Goal: Navigation & Orientation: Find specific page/section

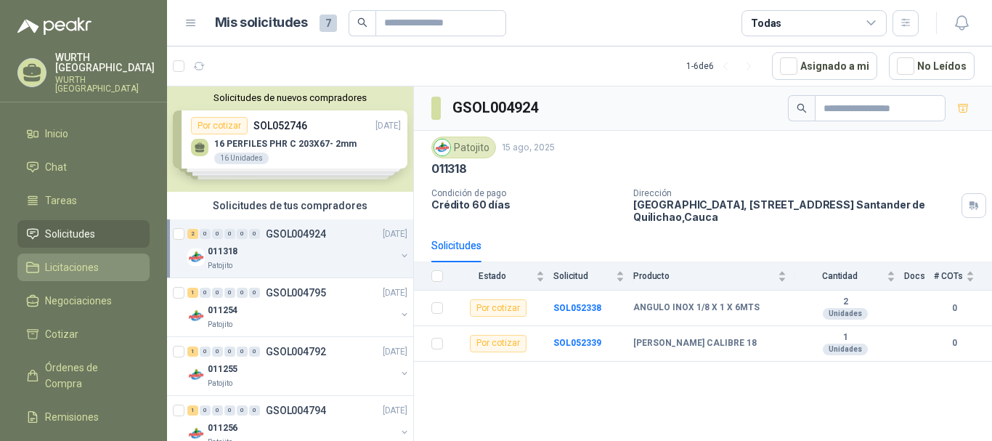
click at [93, 268] on link "Licitaciones" at bounding box center [83, 268] width 132 height 28
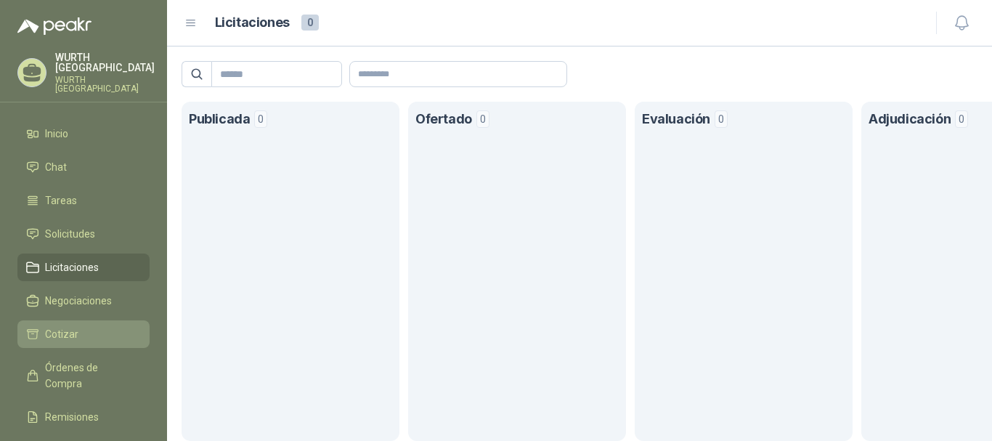
click at [51, 320] on link "Cotizar" at bounding box center [83, 334] width 132 height 28
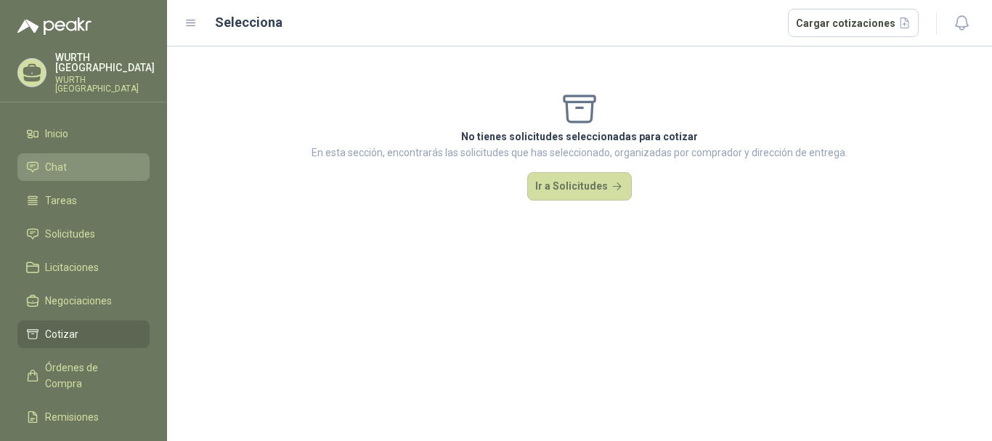
click at [73, 161] on li "Chat" at bounding box center [83, 167] width 115 height 16
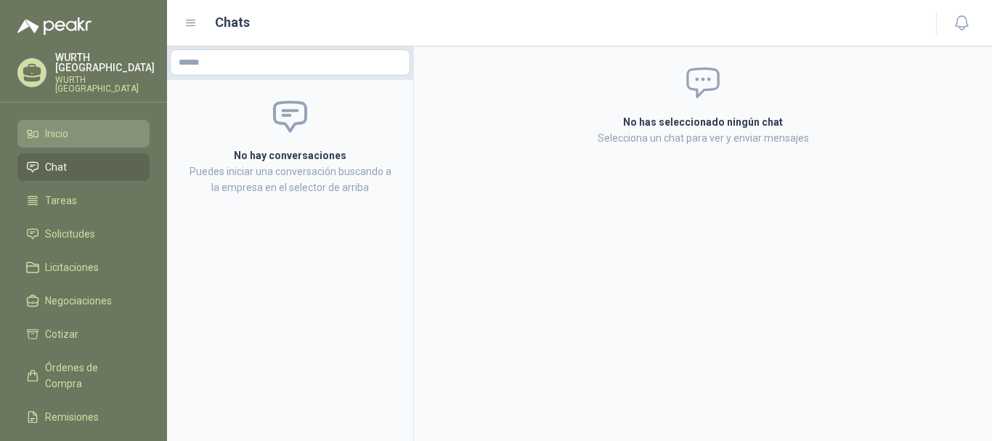
click at [70, 131] on link "Inicio" at bounding box center [83, 134] width 132 height 28
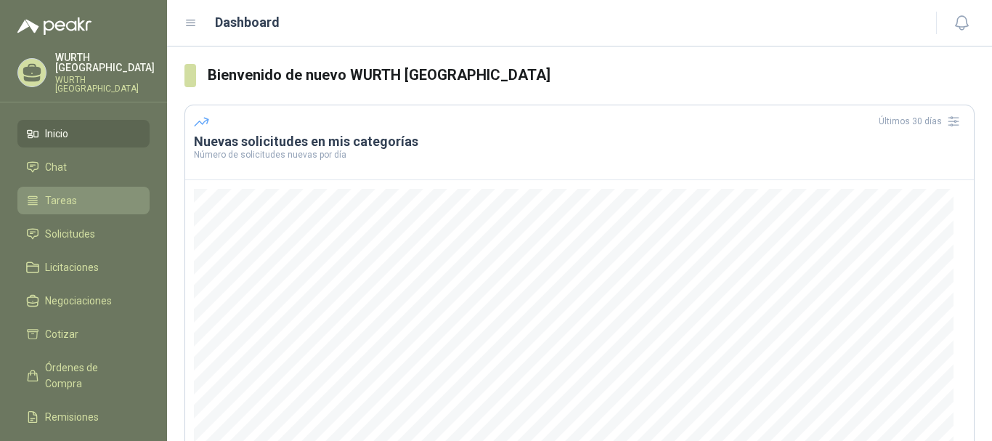
click at [100, 197] on link "Tareas" at bounding box center [83, 201] width 132 height 28
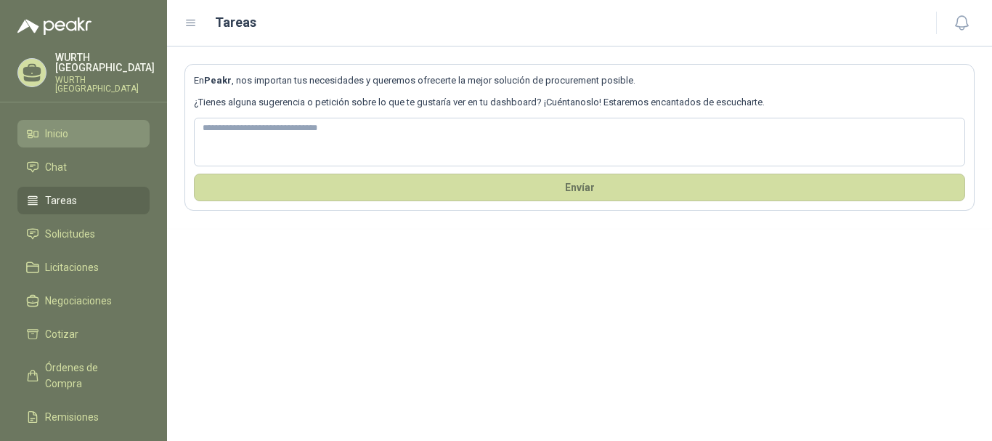
click at [65, 120] on link "Inicio" at bounding box center [83, 134] width 132 height 28
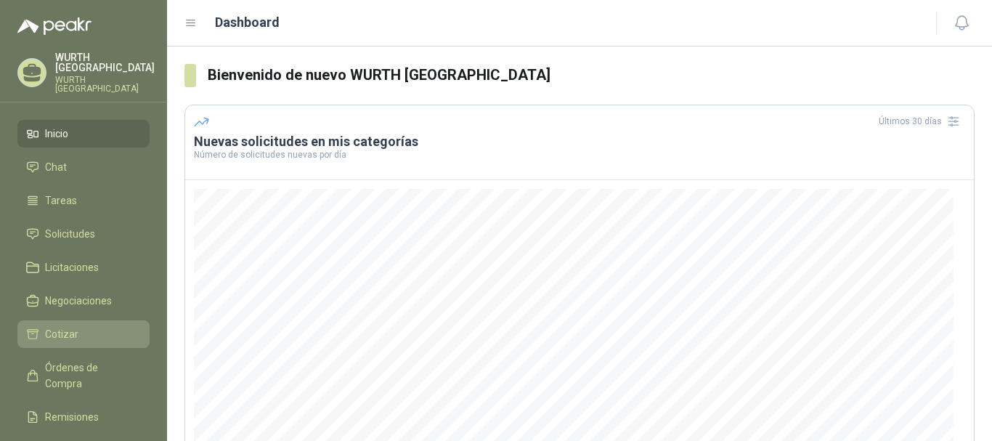
click at [67, 326] on span "Cotizar" at bounding box center [61, 334] width 33 height 16
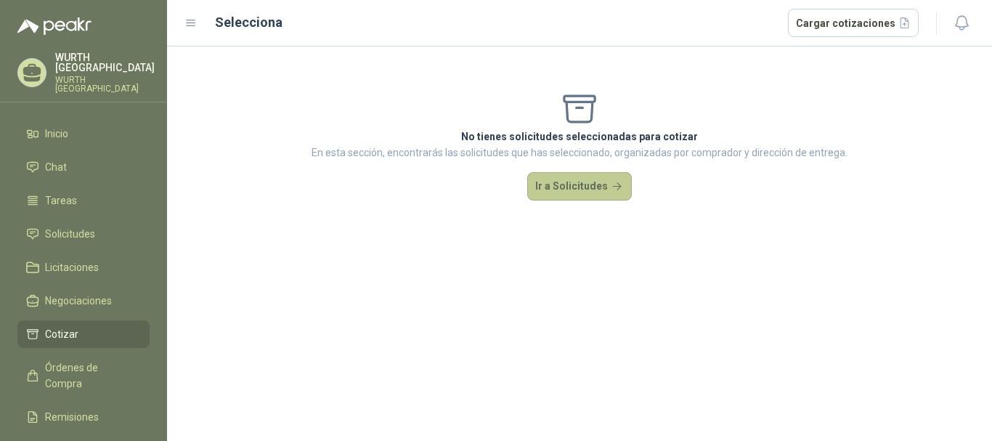
click at [576, 192] on button "Ir a Solicitudes" at bounding box center [579, 186] width 105 height 29
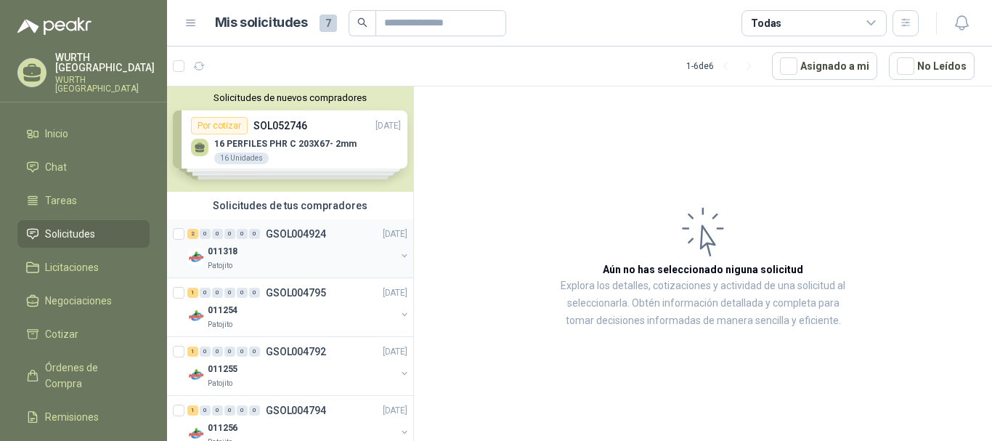
click at [296, 254] on div "011318" at bounding box center [302, 251] width 188 height 17
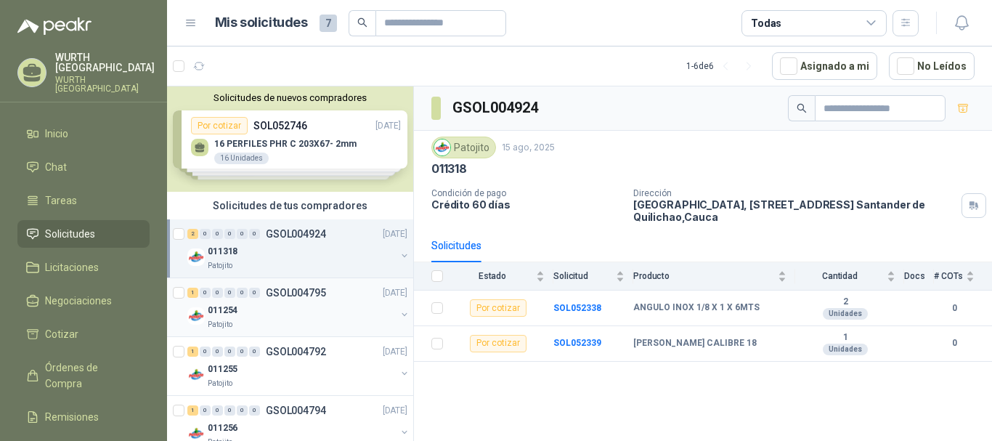
click at [303, 323] on div "Patojito" at bounding box center [302, 325] width 188 height 12
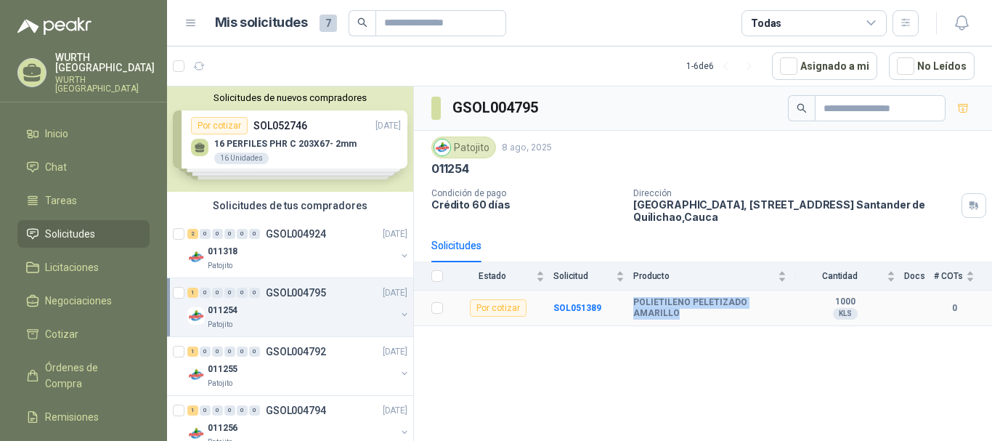
drag, startPoint x: 632, startPoint y: 309, endPoint x: 785, endPoint y: 320, distance: 153.7
click at [785, 320] on tr "Por cotizar SOL051389 POLIETILENO PELETIZADO AMARILLO 1000 KLS 0" at bounding box center [703, 309] width 578 height 36
copy tr "POLIETILENO PELETIZADO AMARILLO"
